Goal: Find specific page/section: Find specific page/section

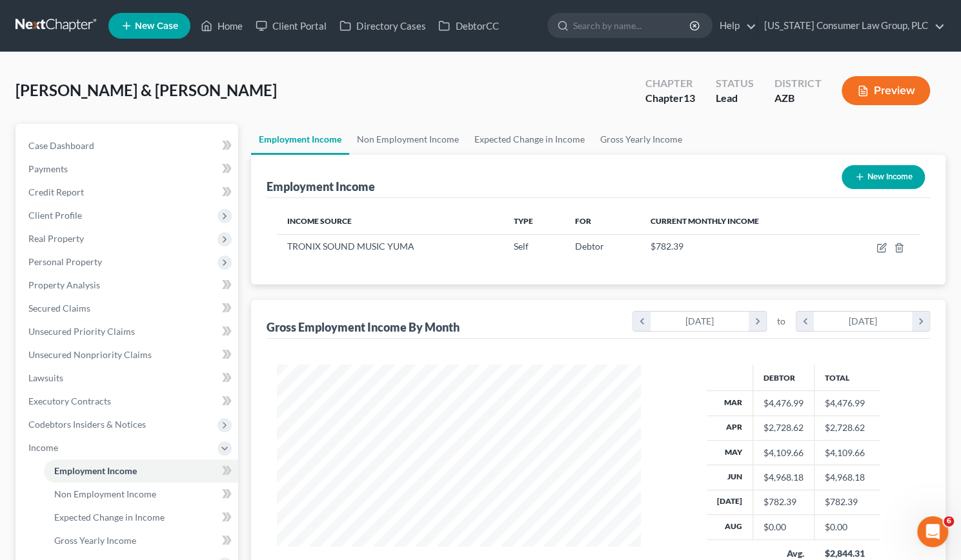
scroll to position [230, 390]
click at [605, 24] on input "search" at bounding box center [632, 26] width 118 height 24
click at [227, 29] on link "Home" at bounding box center [221, 25] width 55 height 23
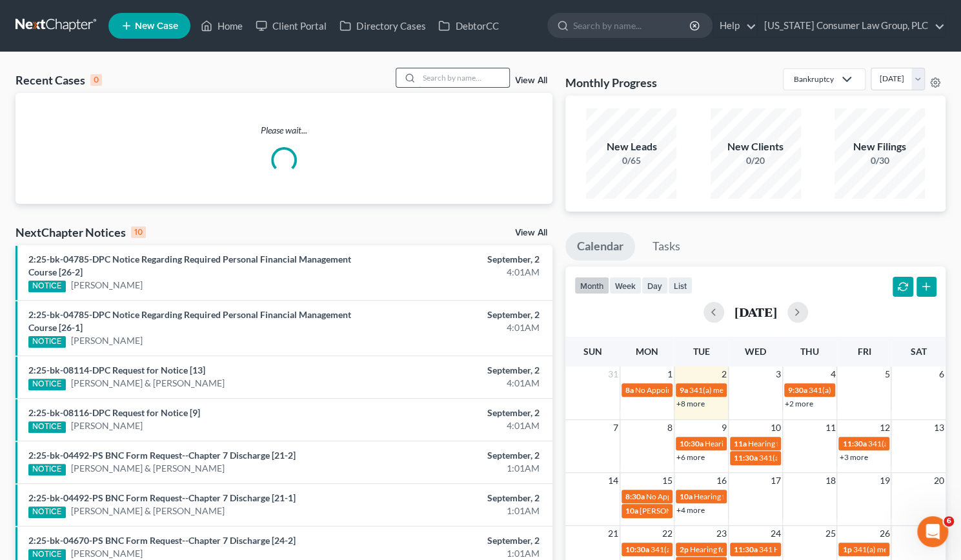
click at [447, 80] on input "search" at bounding box center [464, 77] width 90 height 19
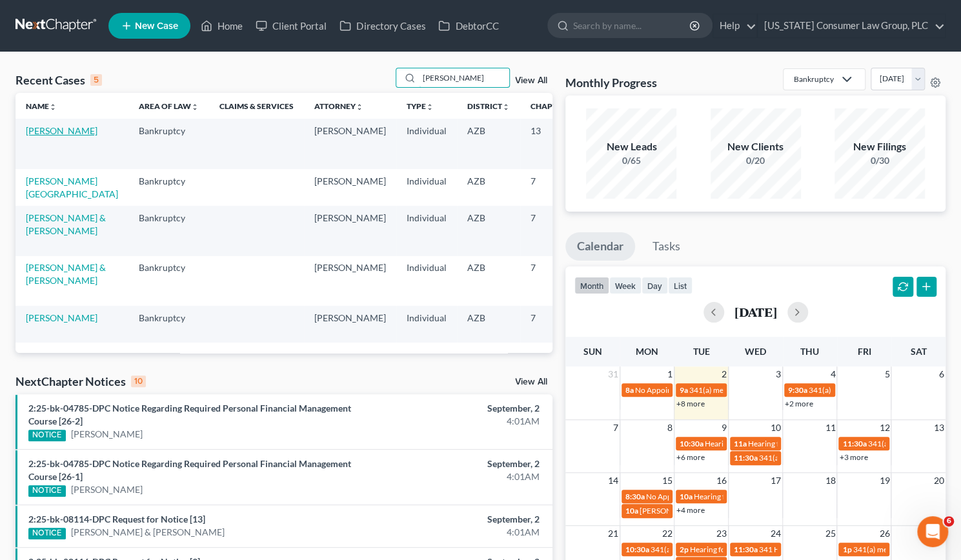
type input "[PERSON_NAME]"
click at [45, 136] on link "[PERSON_NAME]" at bounding box center [62, 130] width 72 height 11
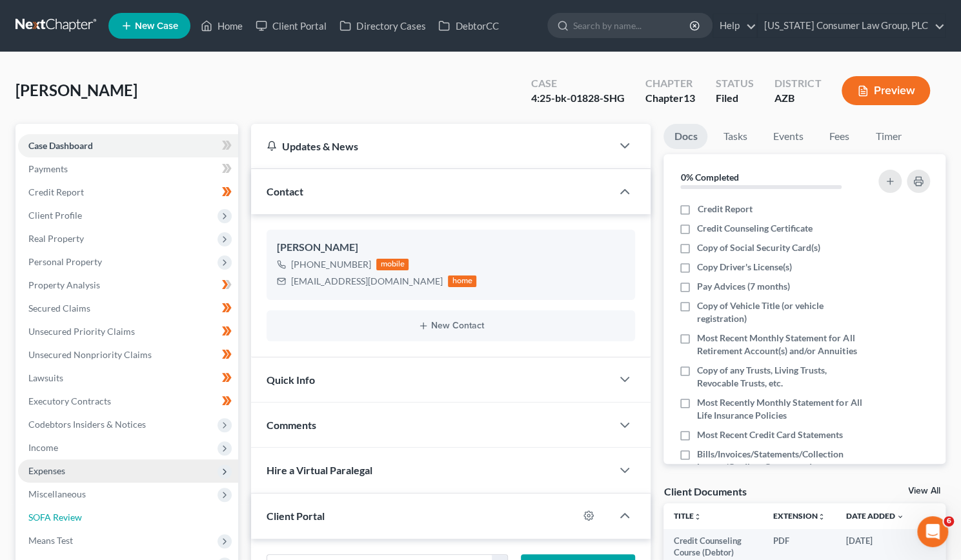
scroll to position [270, 0]
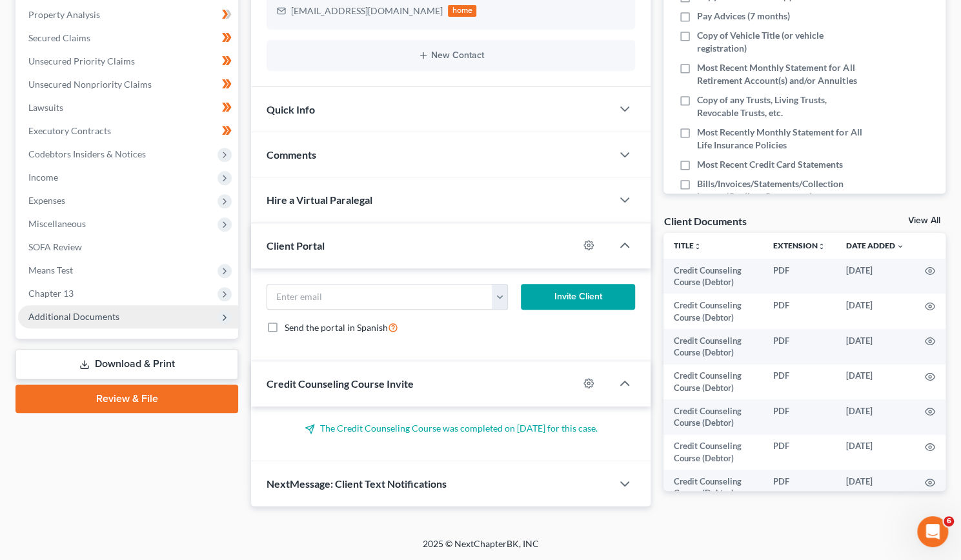
click at [116, 319] on span "Additional Documents" at bounding box center [73, 316] width 91 height 11
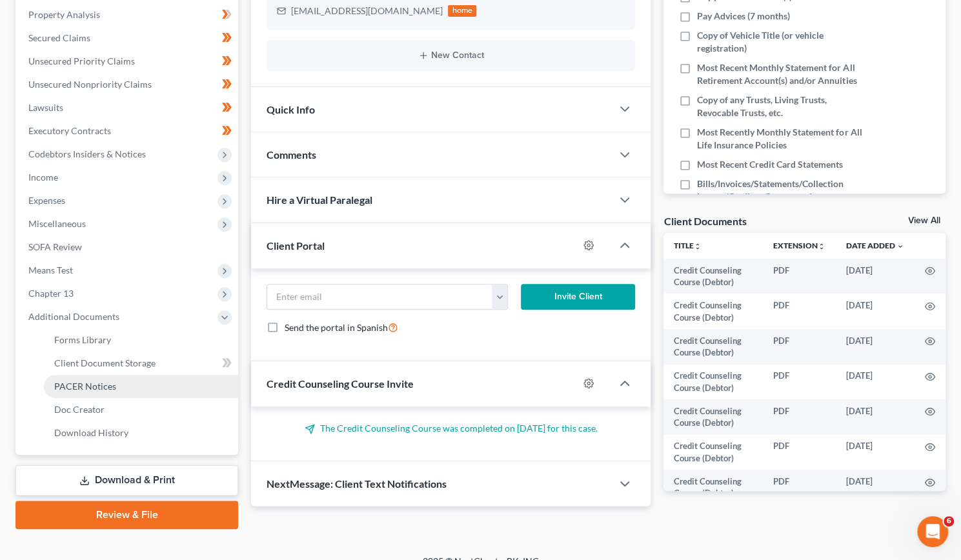
click at [98, 390] on span "PACER Notices" at bounding box center [85, 386] width 62 height 11
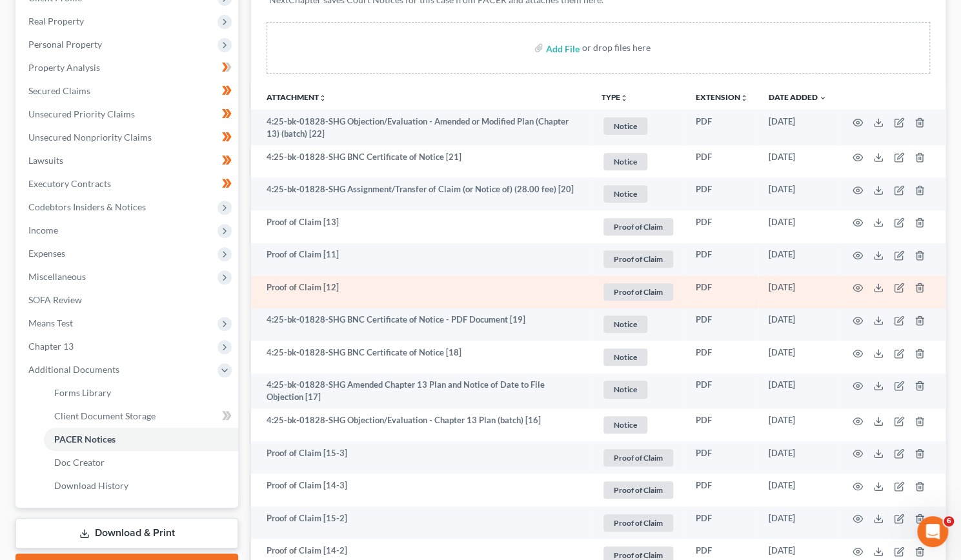
scroll to position [219, 0]
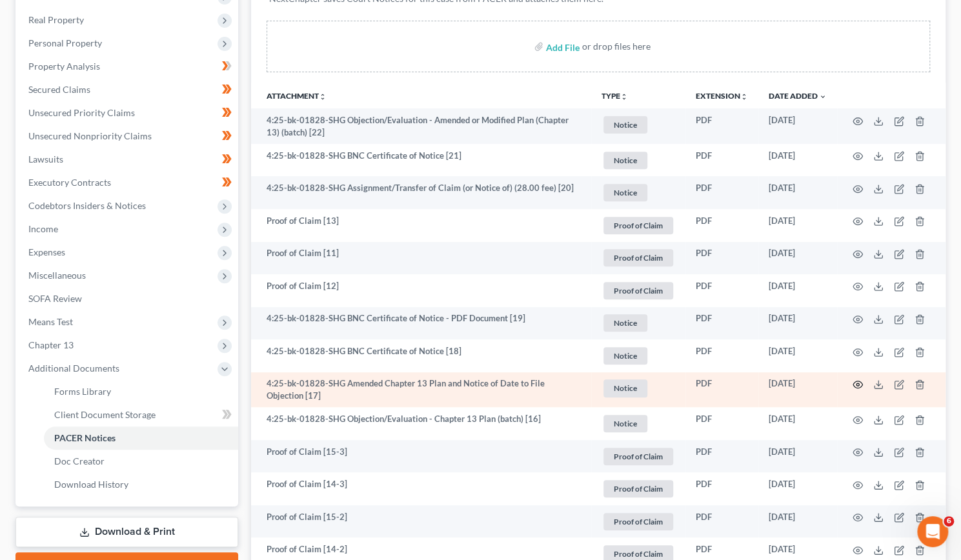
click at [860, 384] on icon "button" at bounding box center [857, 384] width 10 height 10
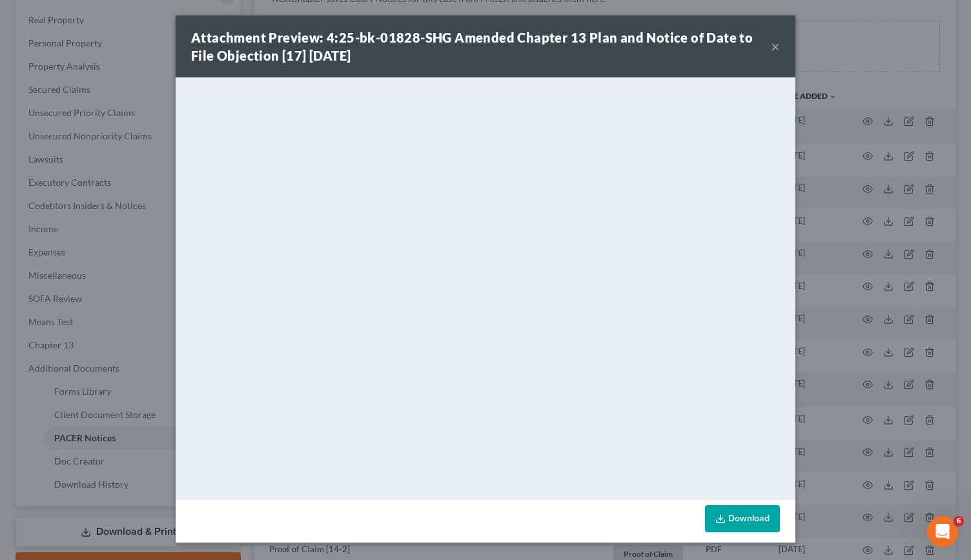
click at [778, 48] on button "×" at bounding box center [775, 46] width 9 height 15
